Goal: Information Seeking & Learning: Learn about a topic

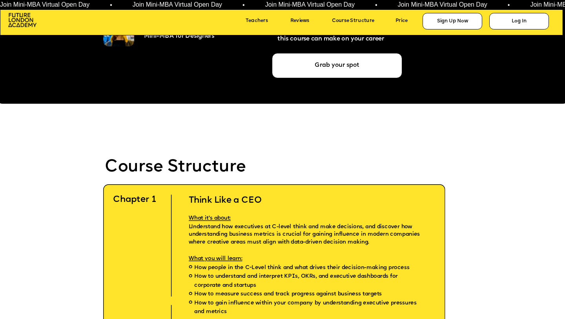
scroll to position [1721, 0]
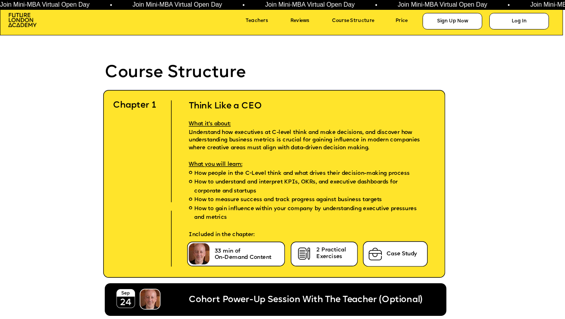
click at [254, 258] on span "On-Demand Content" at bounding box center [243, 257] width 57 height 5
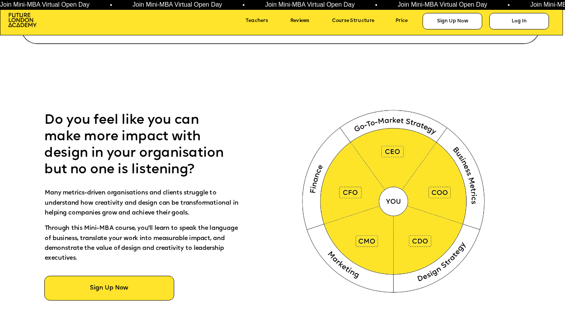
scroll to position [0, 0]
